Goal: Transaction & Acquisition: Book appointment/travel/reservation

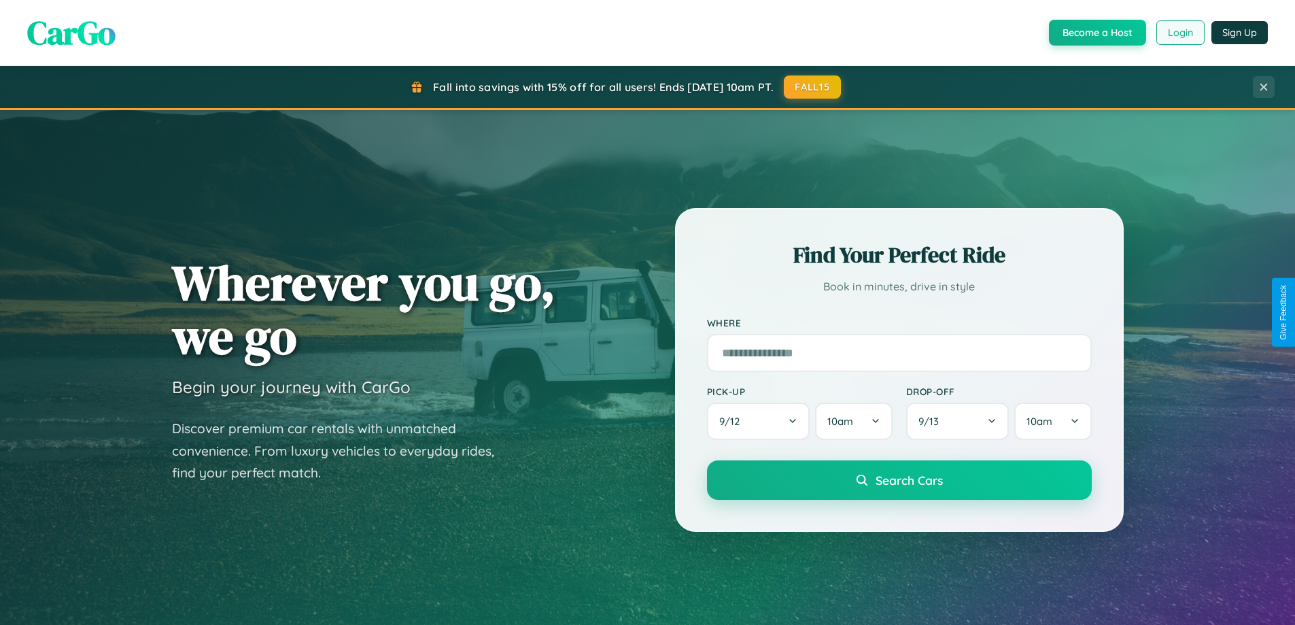
click at [1180, 33] on button "Login" at bounding box center [1180, 32] width 48 height 24
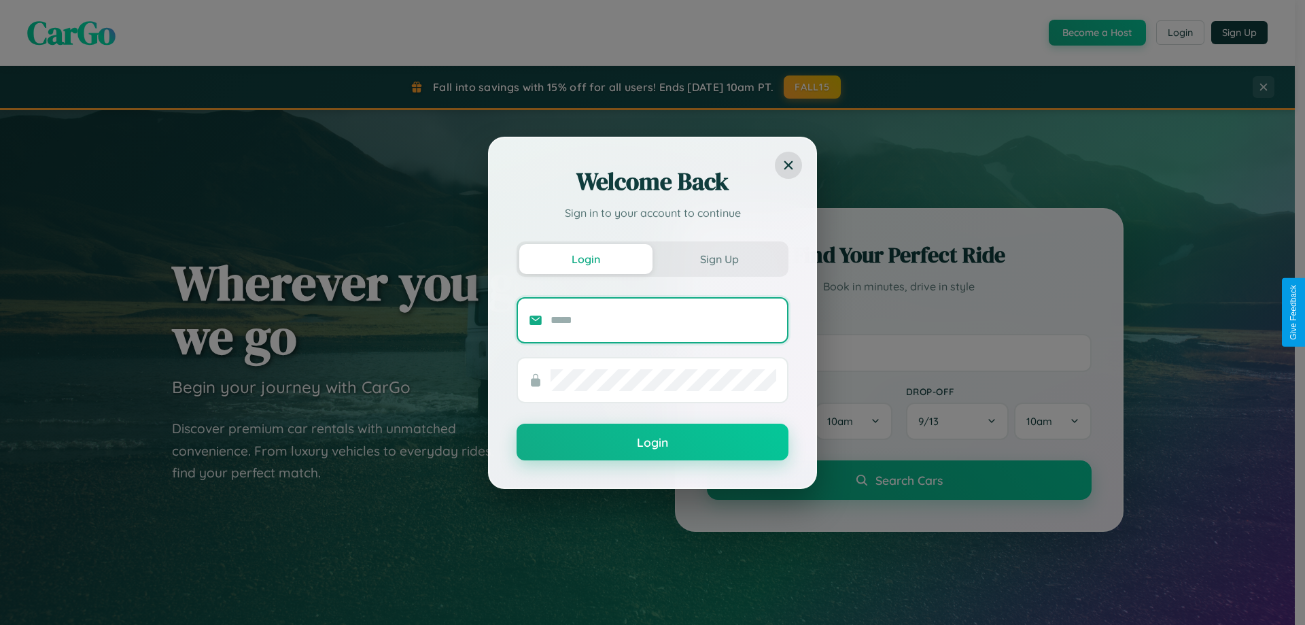
click at [664, 320] on input "text" at bounding box center [664, 320] width 226 height 22
type input "**********"
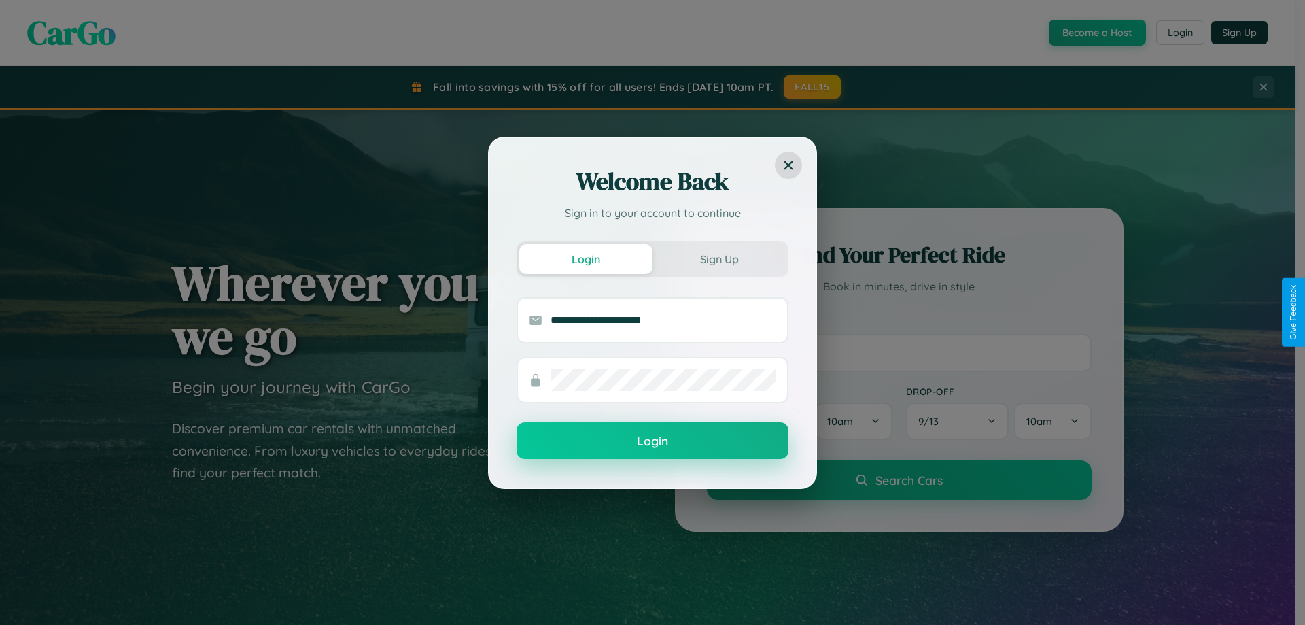
click at [653, 441] on button "Login" at bounding box center [653, 440] width 272 height 37
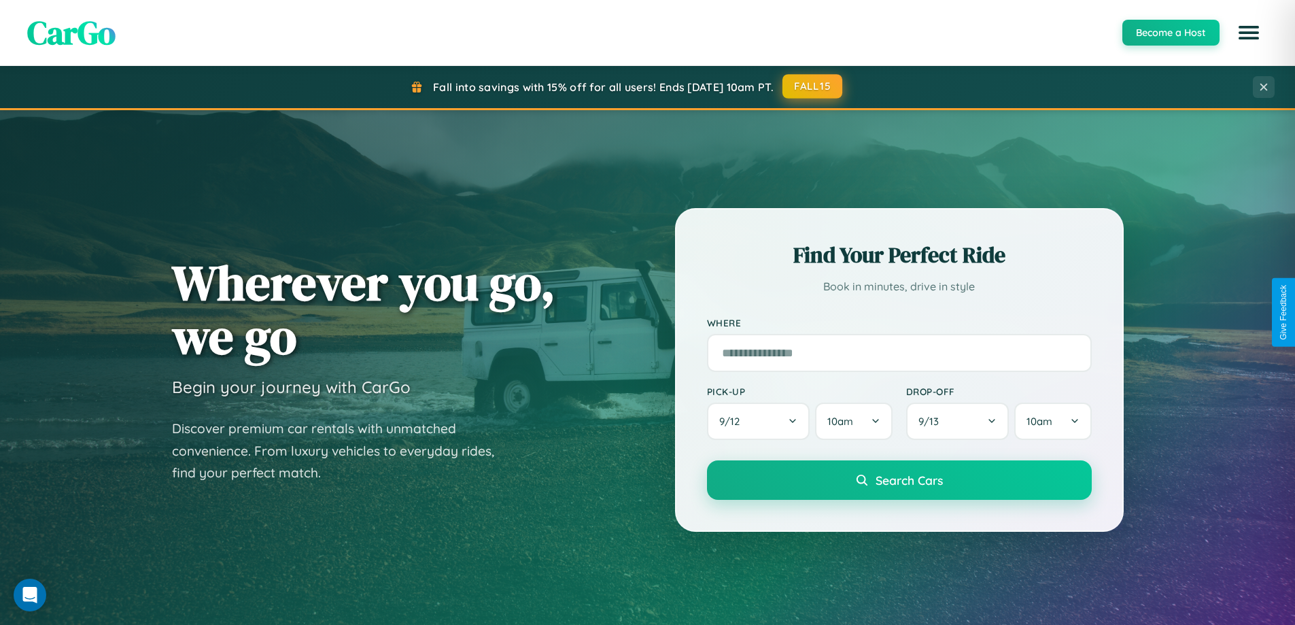
click at [813, 86] on button "FALL15" at bounding box center [812, 86] width 60 height 24
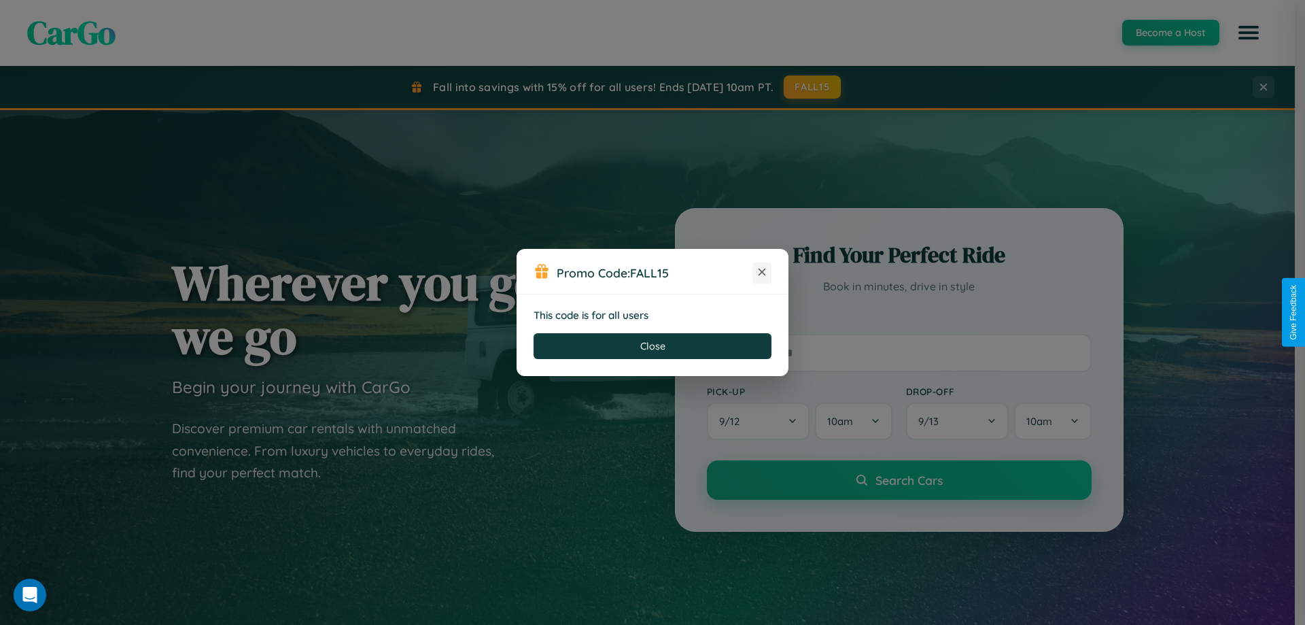
click at [762, 273] on icon at bounding box center [762, 272] width 14 height 14
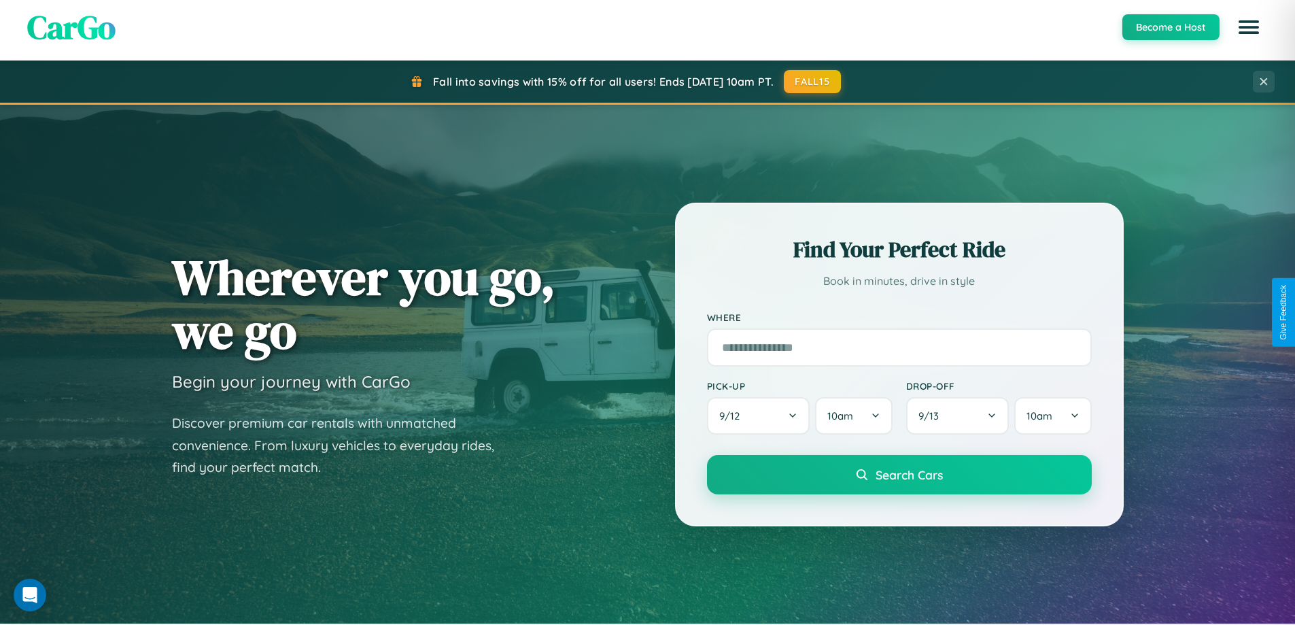
scroll to position [586, 0]
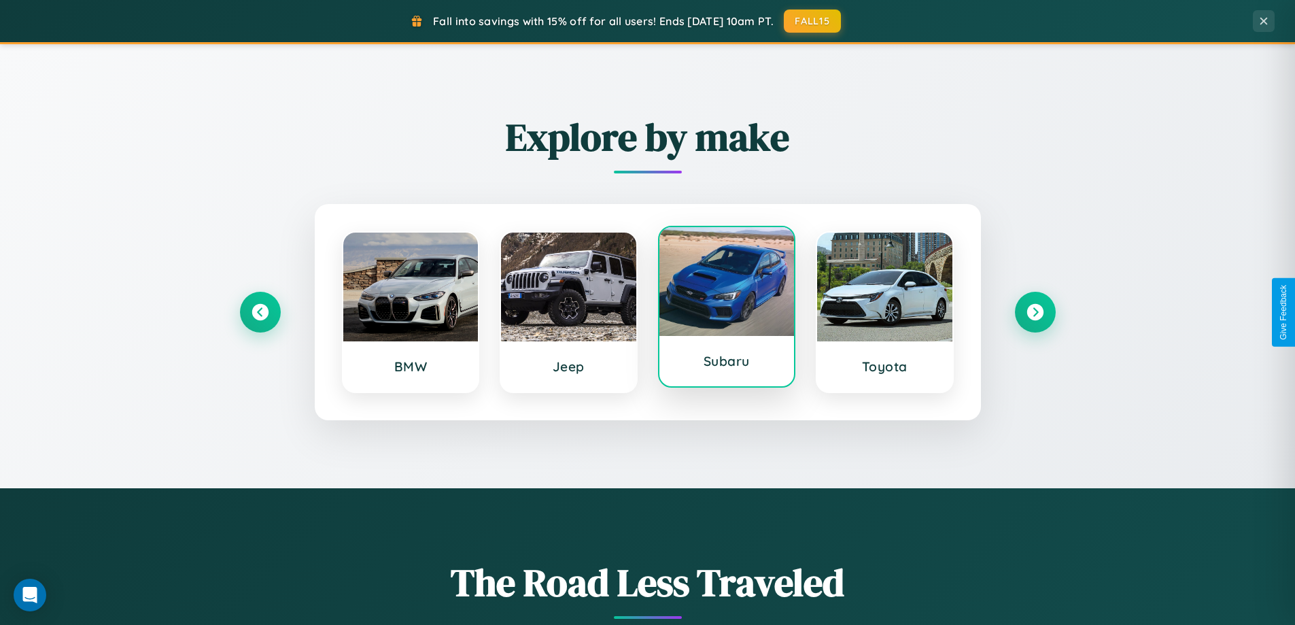
click at [726, 307] on div at bounding box center [726, 281] width 135 height 109
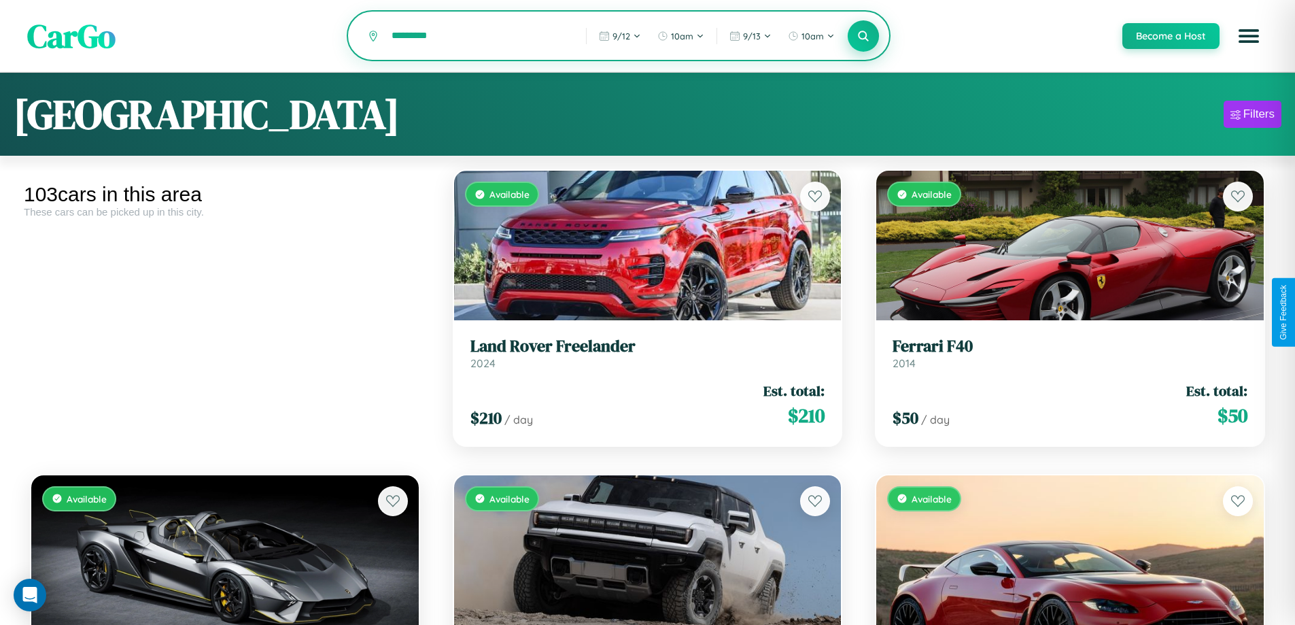
type input "*********"
click at [863, 37] on icon at bounding box center [863, 35] width 13 height 13
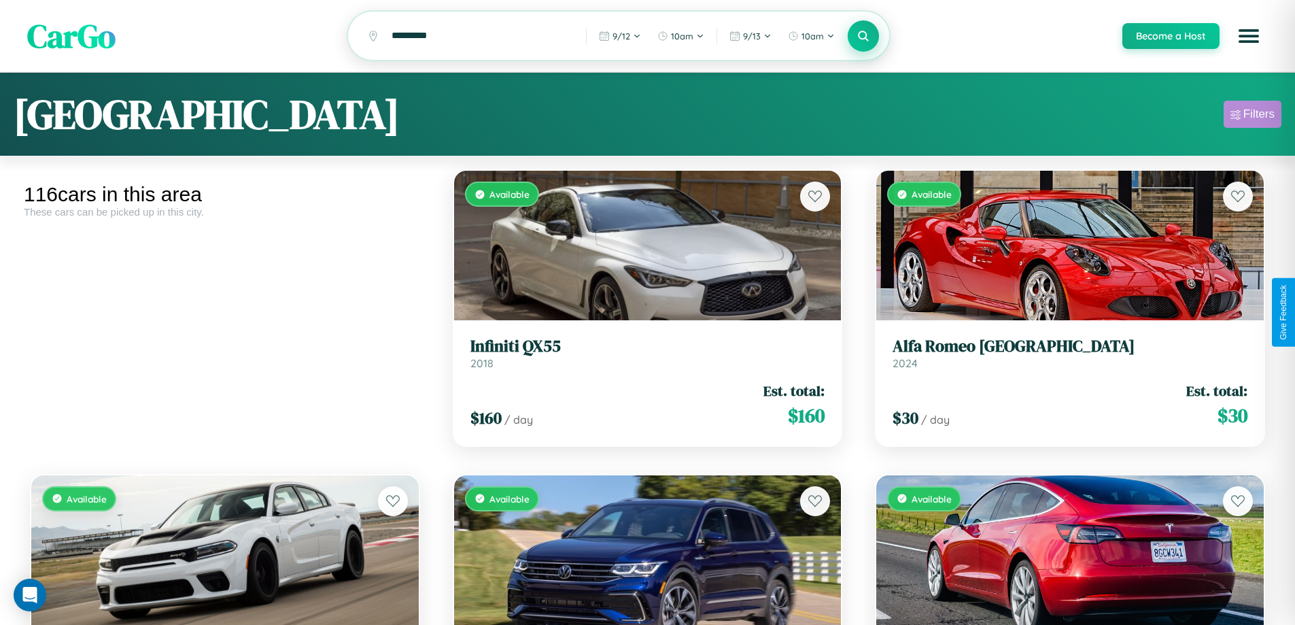
click at [1252, 116] on div "Filters" at bounding box center [1258, 114] width 31 height 14
